Goal: Entertainment & Leisure: Consume media (video, audio)

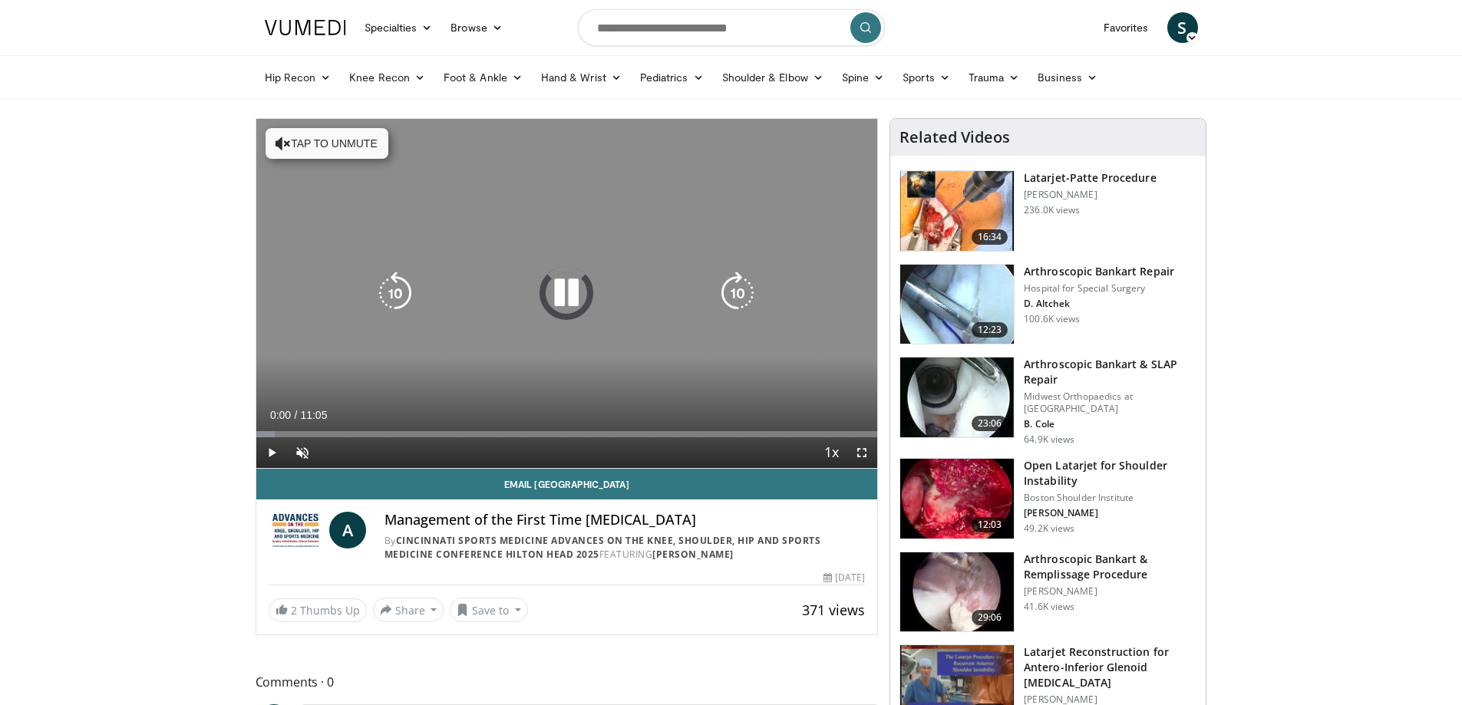
click at [315, 152] on button "Tap to unmute" at bounding box center [327, 143] width 123 height 31
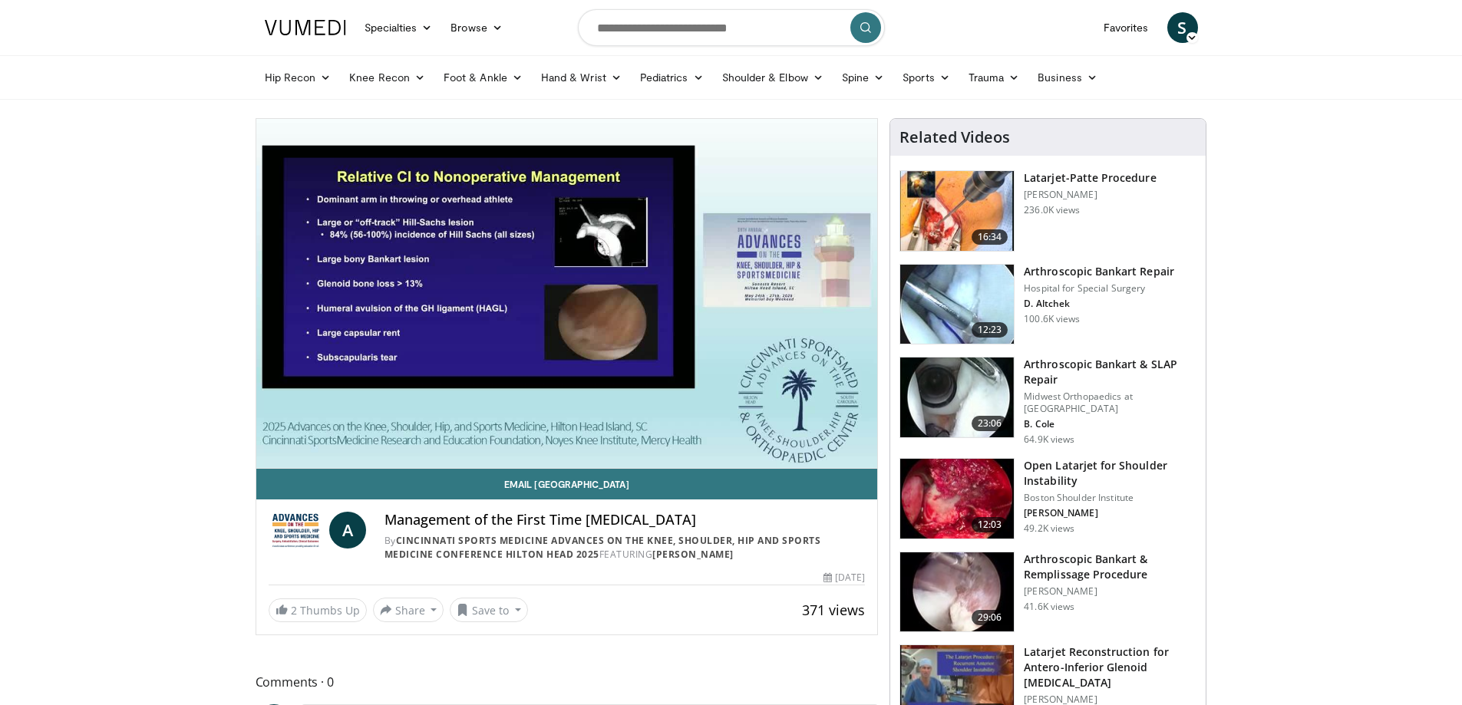
click at [864, 454] on div "10 seconds Tap to unmute" at bounding box center [567, 293] width 622 height 349
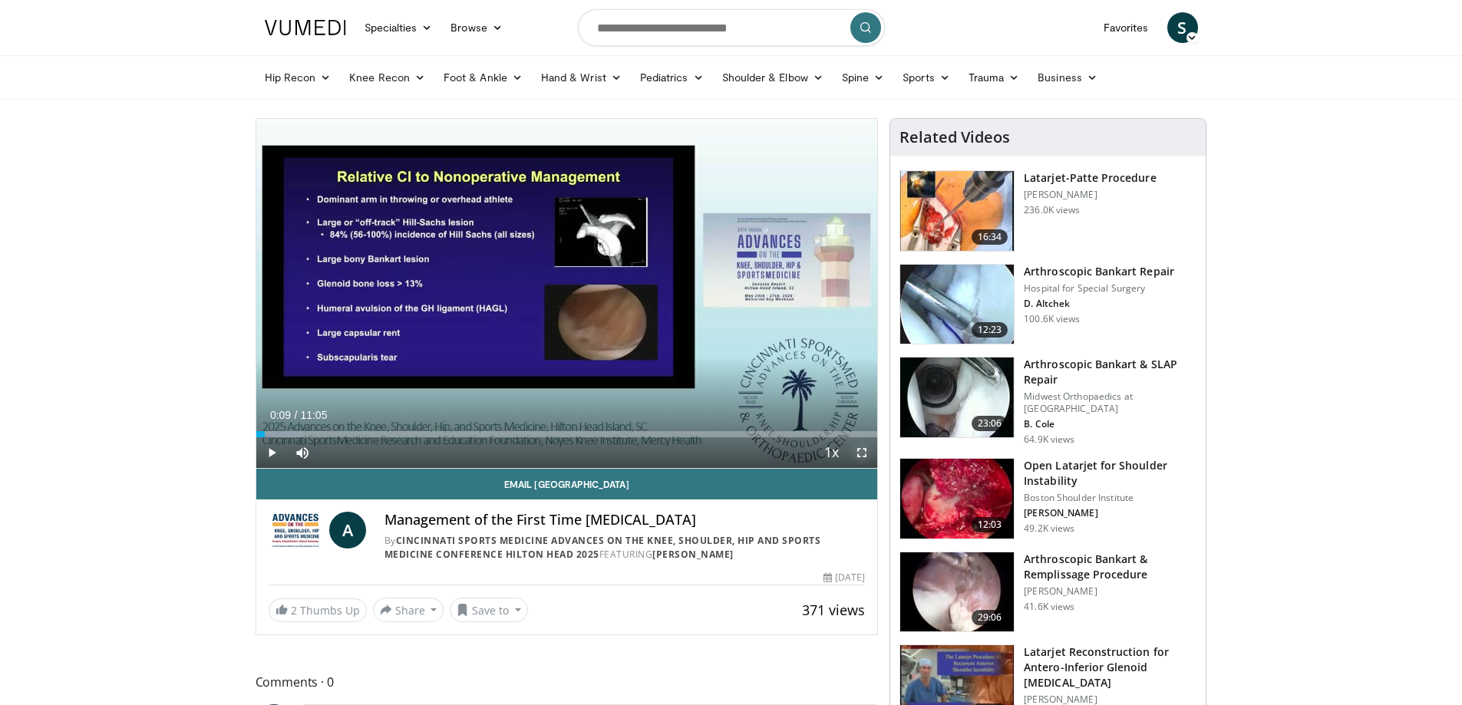
click at [864, 448] on span "Video Player" at bounding box center [862, 453] width 31 height 31
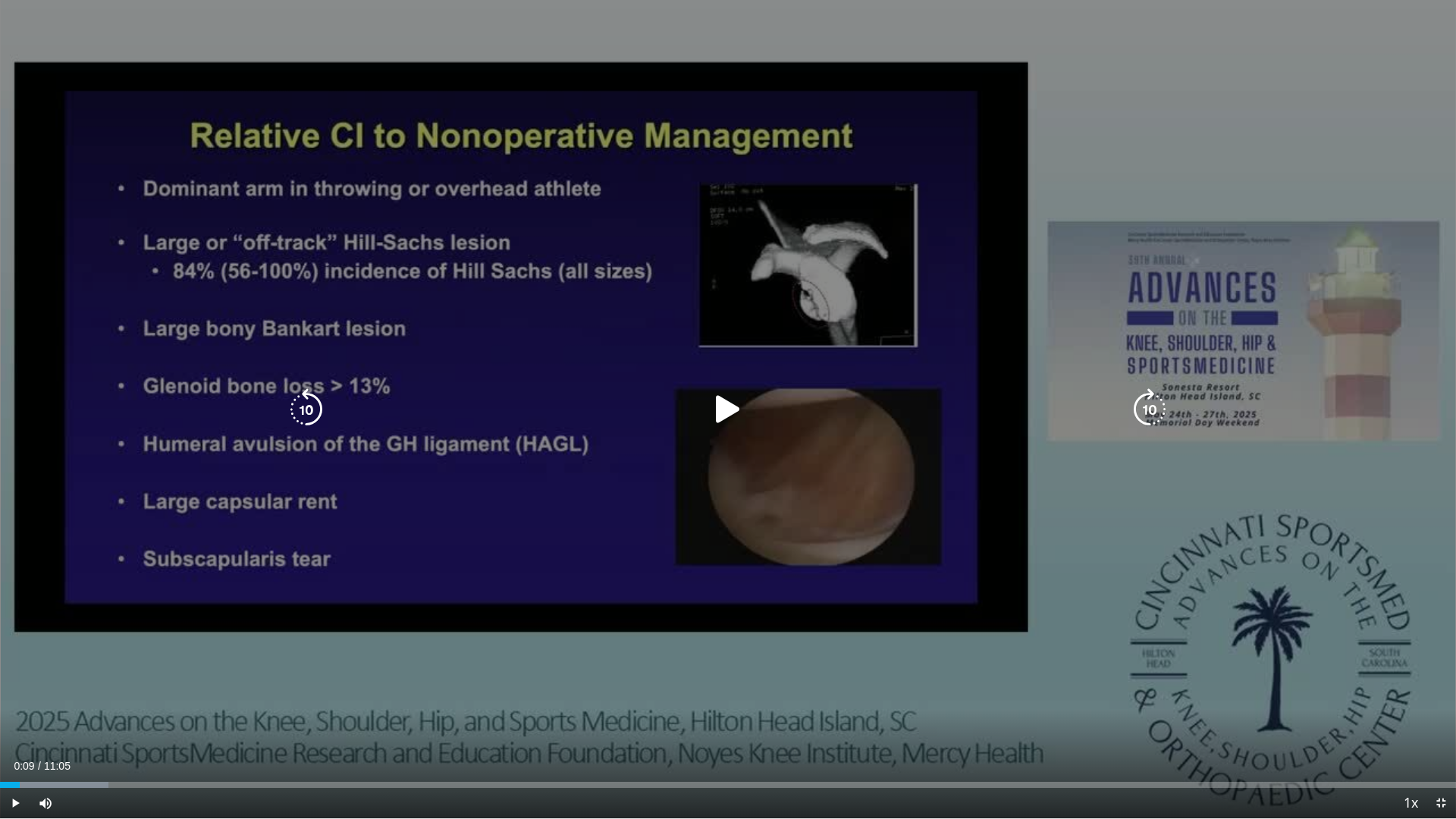
click at [589, 399] on div "Video Player" at bounding box center [728, 409] width 873 height 31
click at [745, 412] on icon "Video Player" at bounding box center [727, 409] width 42 height 42
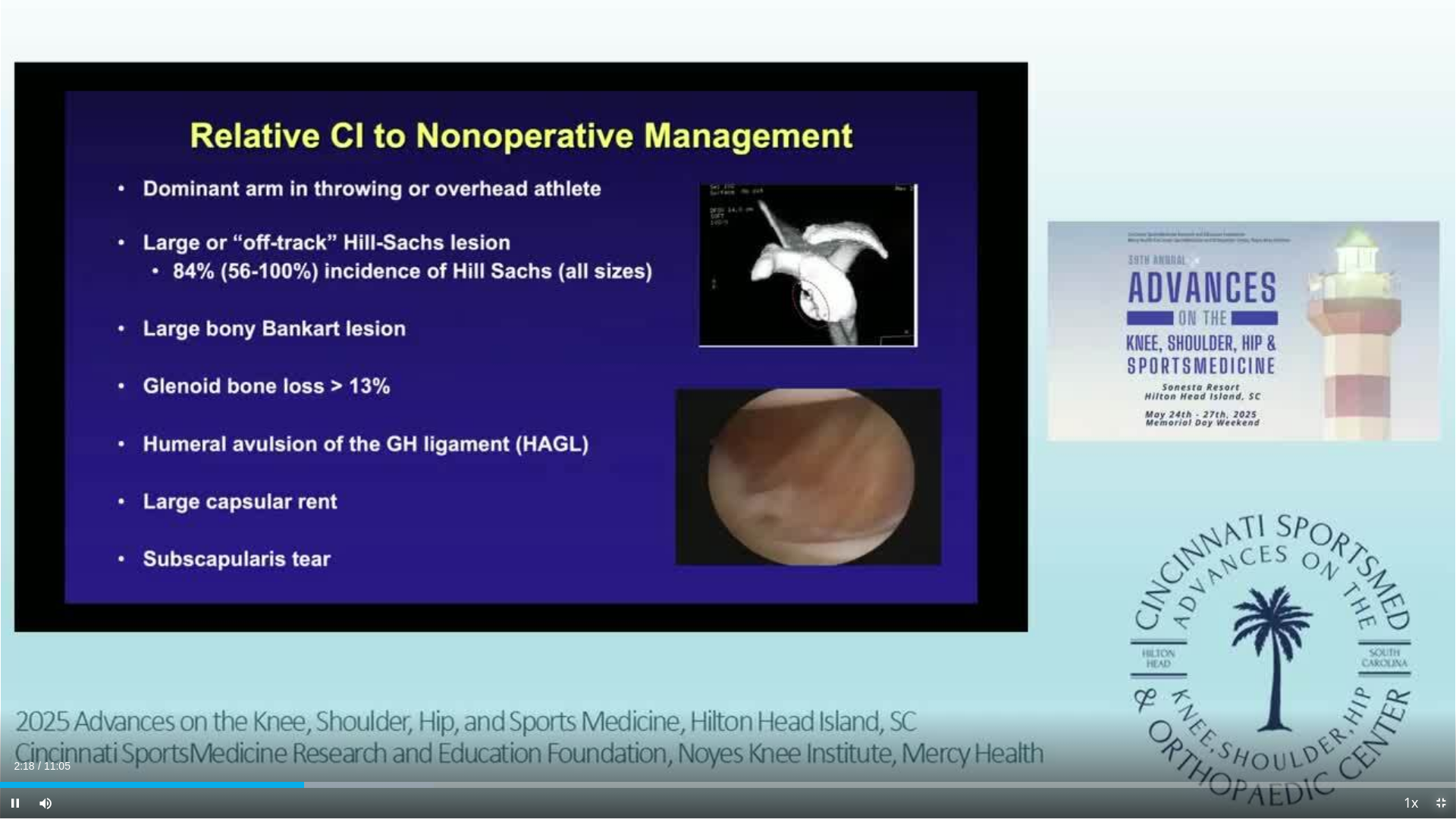
click at [1443, 696] on span "Video Player" at bounding box center [1440, 802] width 31 height 31
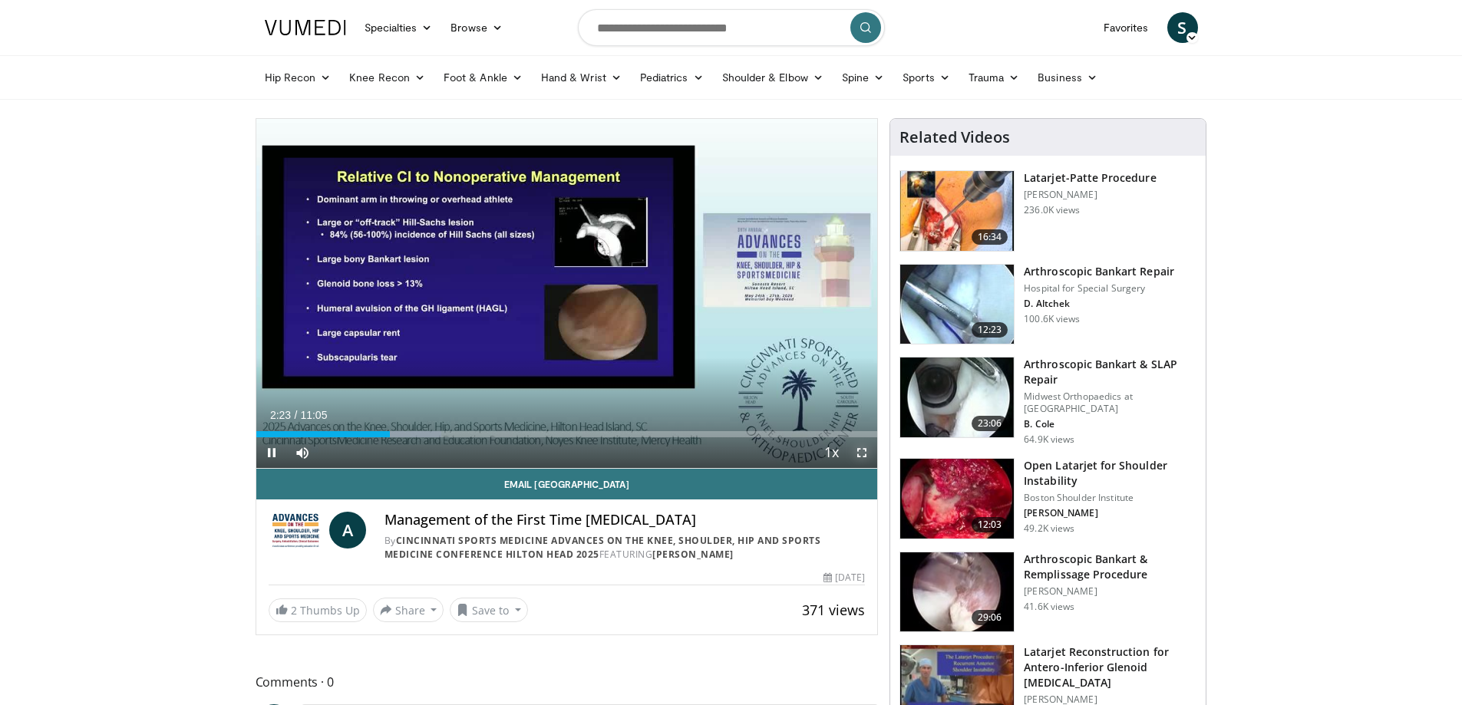
click at [860, 456] on span "Video Player" at bounding box center [862, 453] width 31 height 31
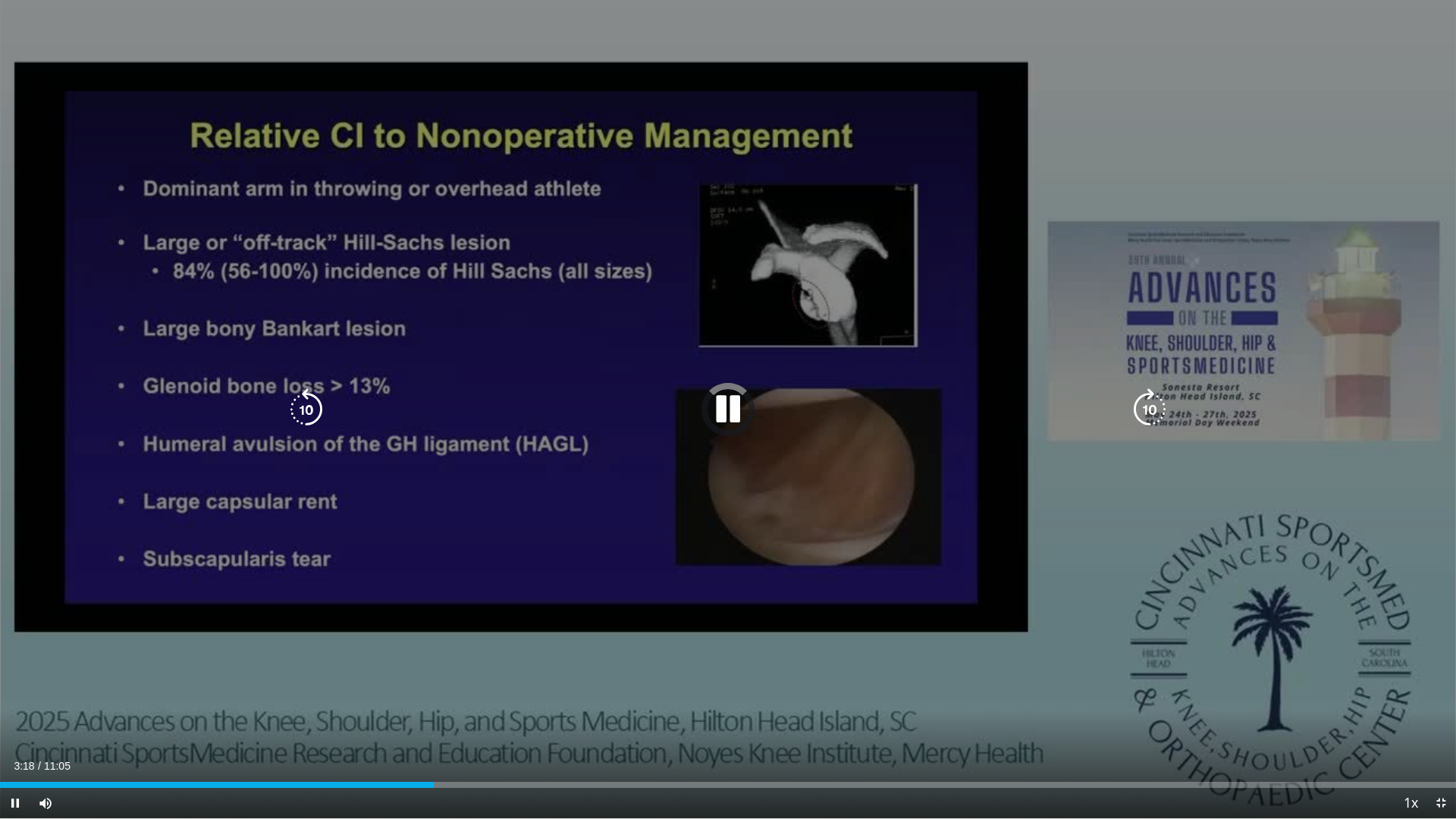
click at [719, 414] on icon "Video Player" at bounding box center [727, 409] width 42 height 42
click at [730, 406] on icon "Video Player" at bounding box center [727, 409] width 42 height 42
click at [731, 403] on icon "Video Player" at bounding box center [727, 409] width 42 height 42
click at [746, 413] on icon "Video Player" at bounding box center [727, 409] width 42 height 42
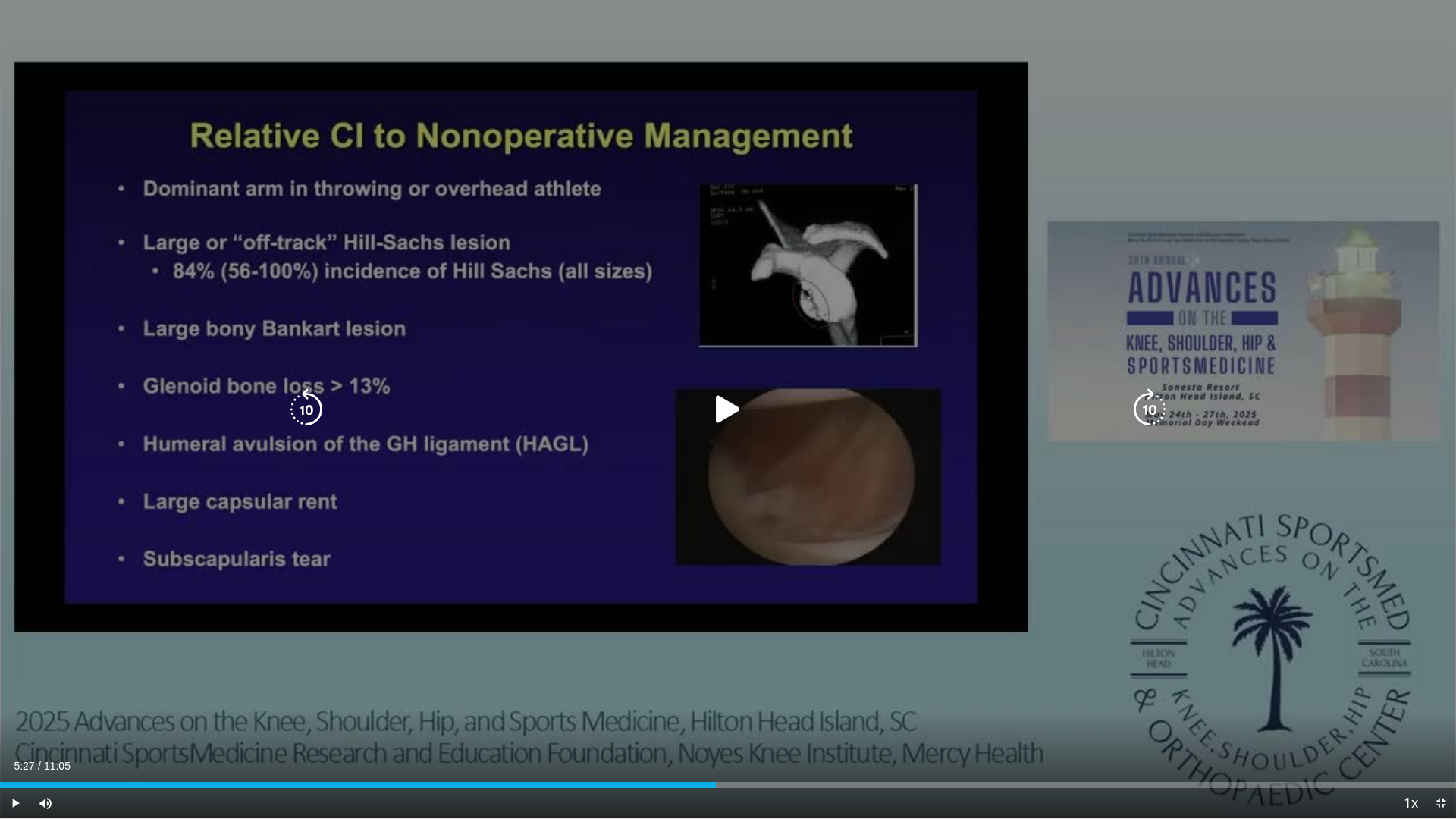
click at [737, 416] on icon "Video Player" at bounding box center [727, 409] width 42 height 42
click at [735, 419] on icon "Video Player" at bounding box center [727, 409] width 42 height 42
click at [721, 413] on icon "Video Player" at bounding box center [727, 409] width 42 height 42
click at [717, 414] on icon "Video Player" at bounding box center [727, 409] width 42 height 42
click at [729, 416] on icon "Video Player" at bounding box center [727, 409] width 42 height 42
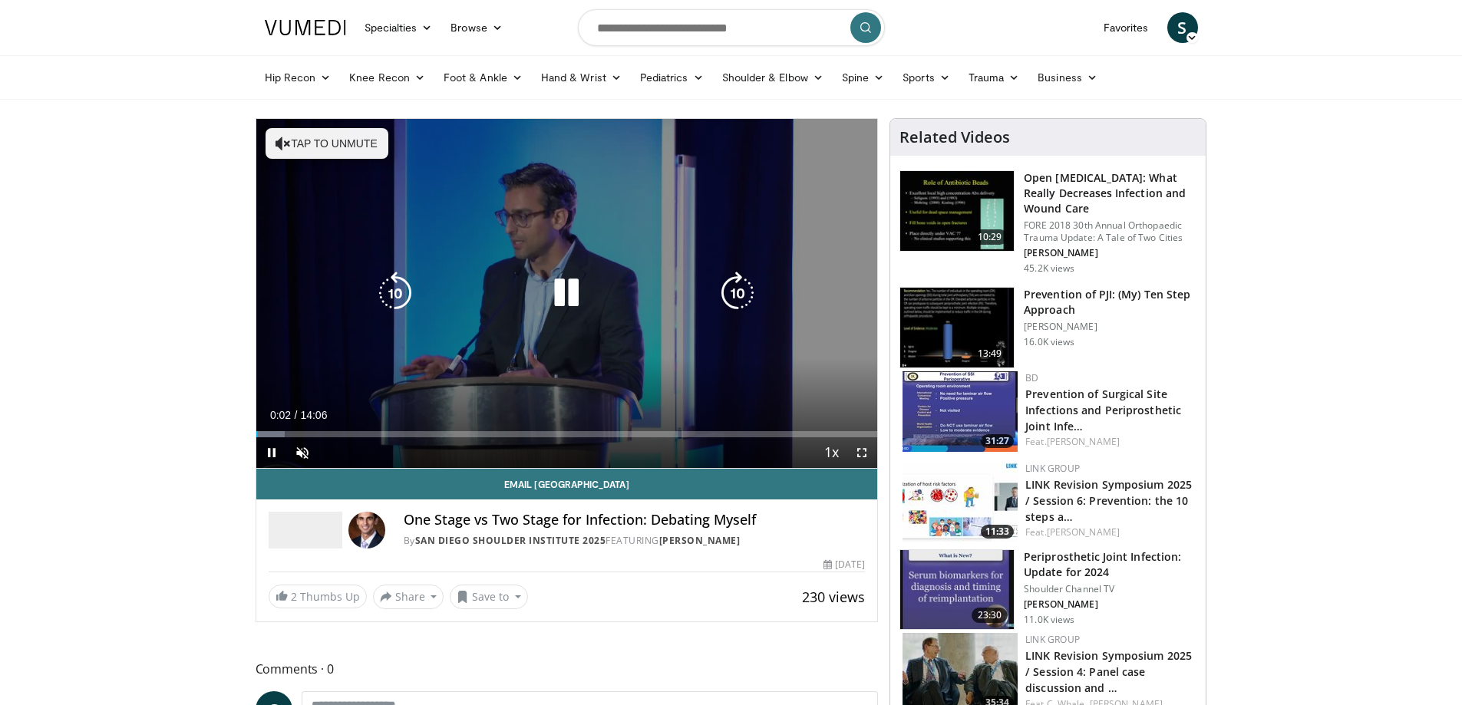
click at [348, 153] on button "Tap to unmute" at bounding box center [327, 143] width 123 height 31
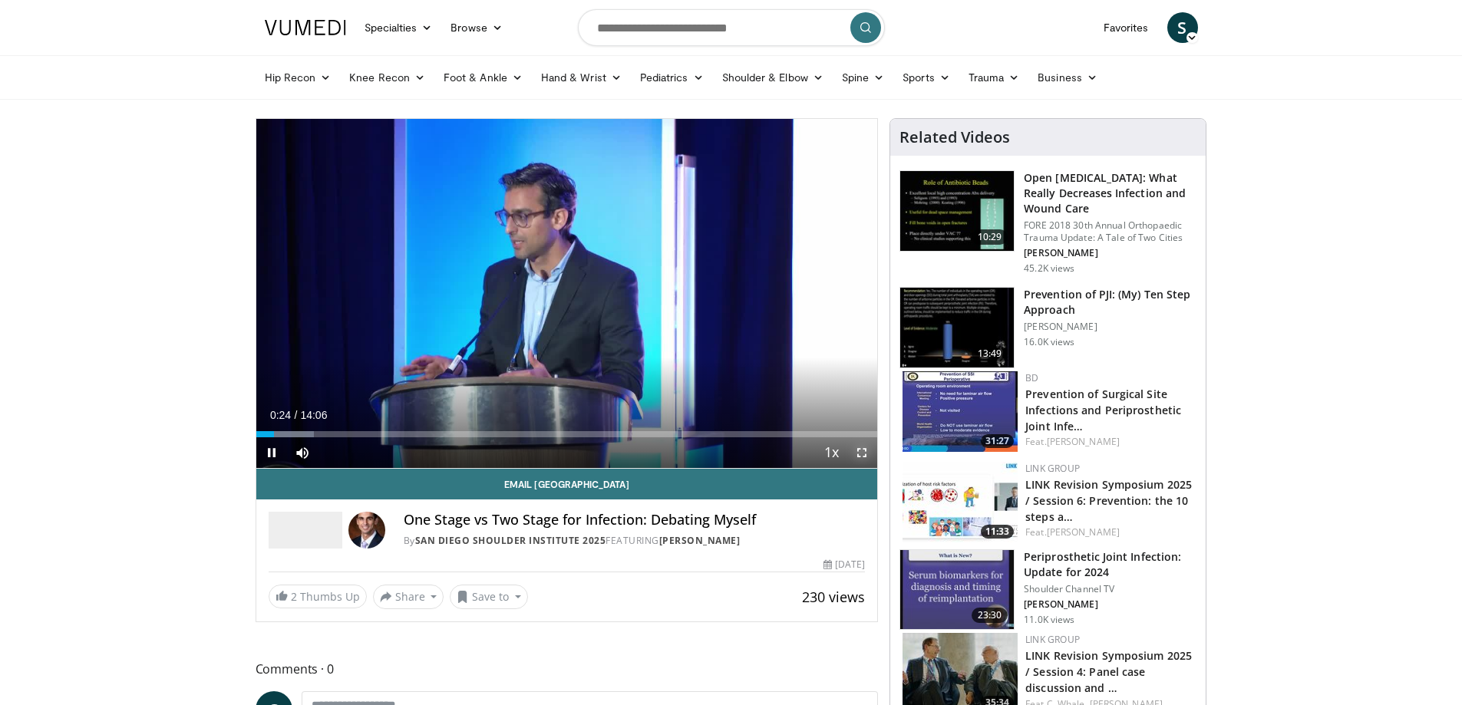
click at [859, 457] on span "Video Player" at bounding box center [862, 453] width 31 height 31
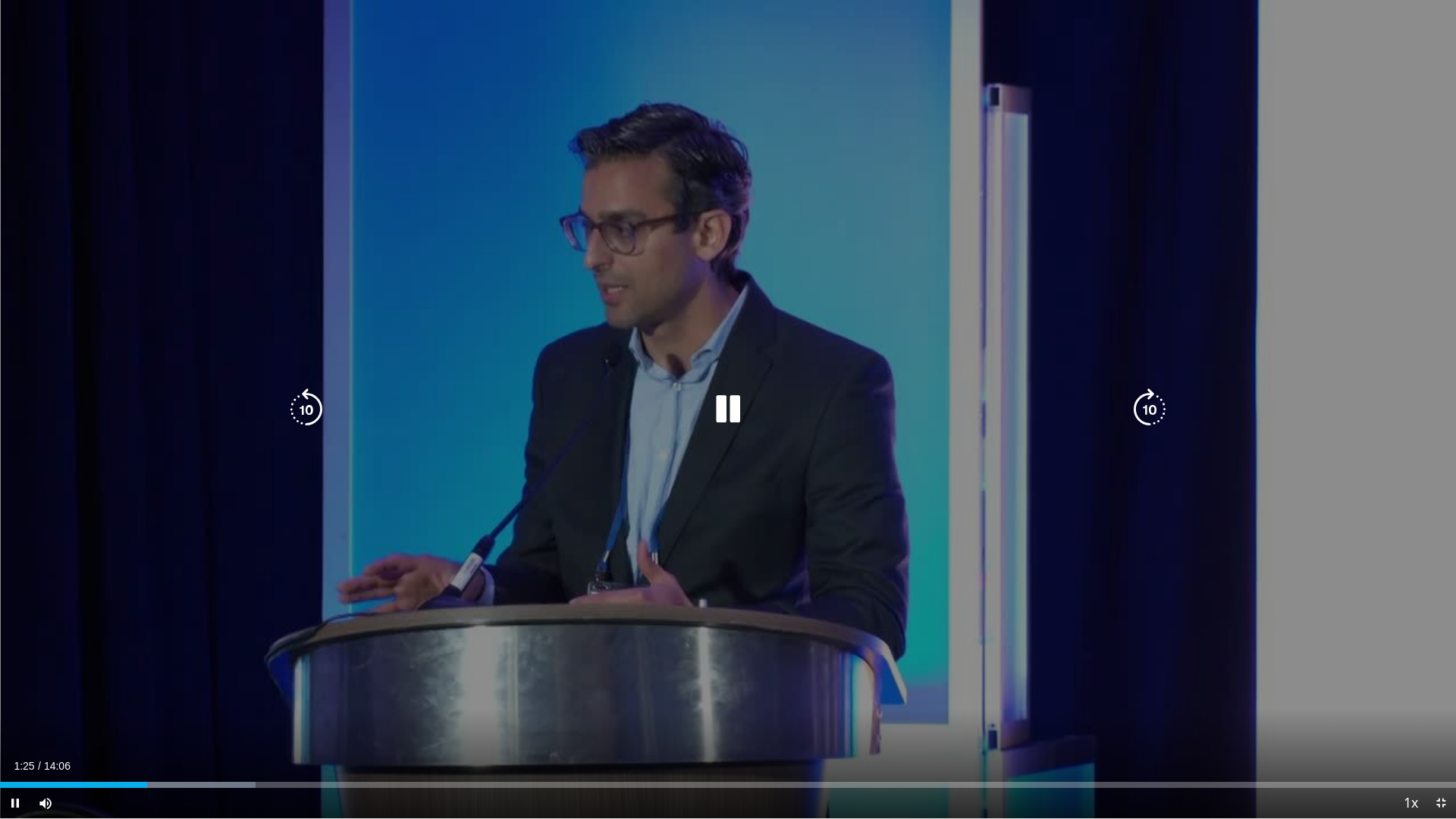
click at [846, 466] on div "10 seconds Tap to unmute" at bounding box center [728, 409] width 1456 height 818
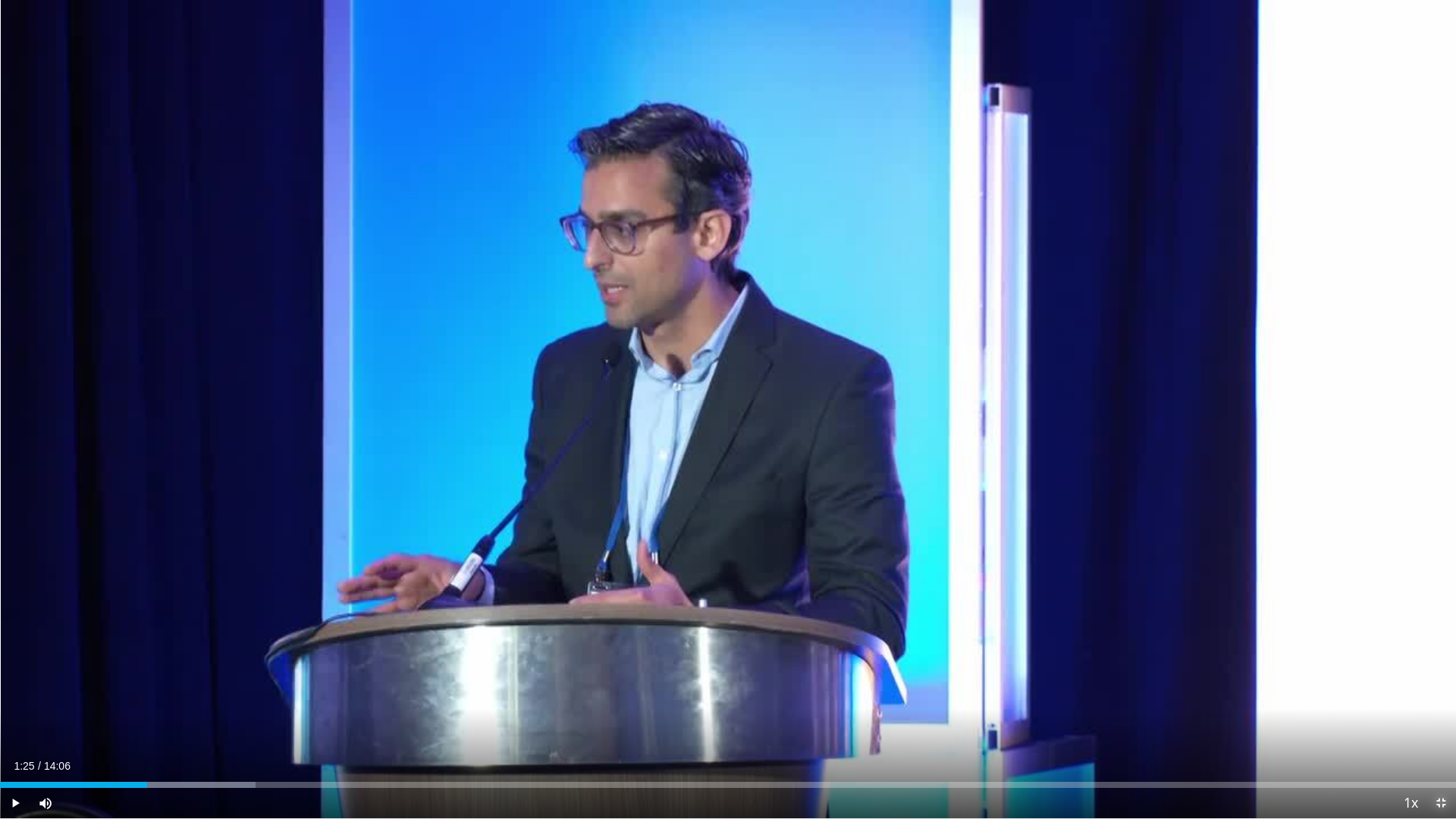
click at [1440, 696] on span "Video Player" at bounding box center [1440, 802] width 31 height 31
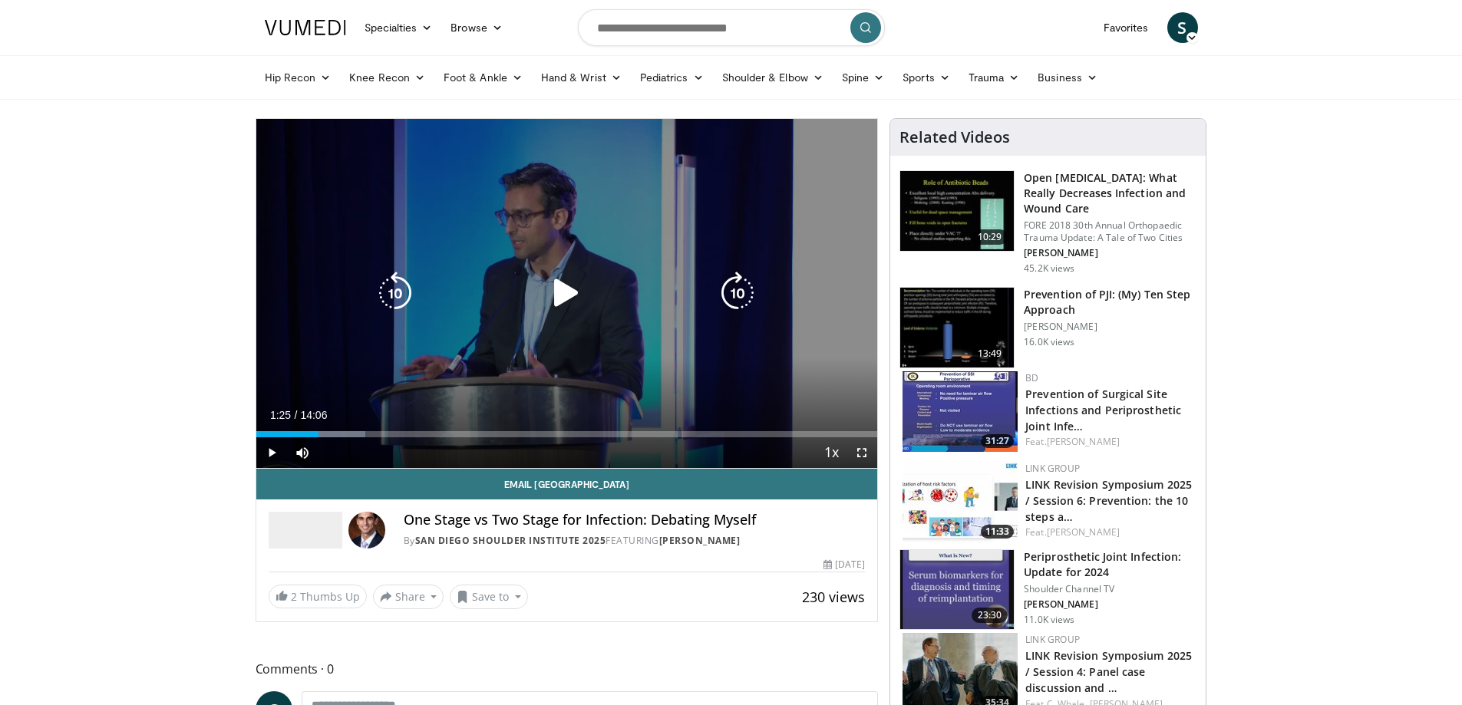
click at [679, 241] on div "10 seconds Tap to unmute" at bounding box center [567, 293] width 622 height 349
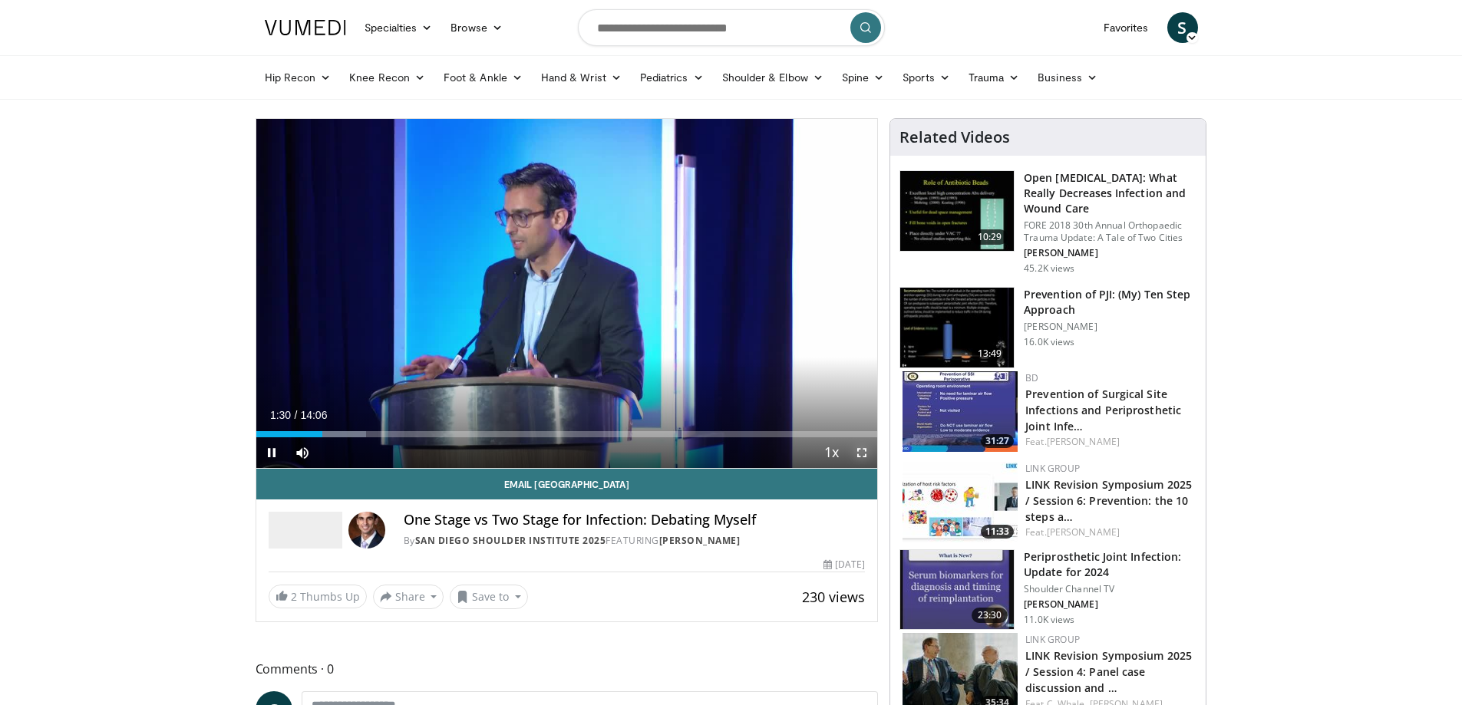
click at [858, 452] on span "Video Player" at bounding box center [862, 453] width 31 height 31
